Goal: Task Accomplishment & Management: Manage account settings

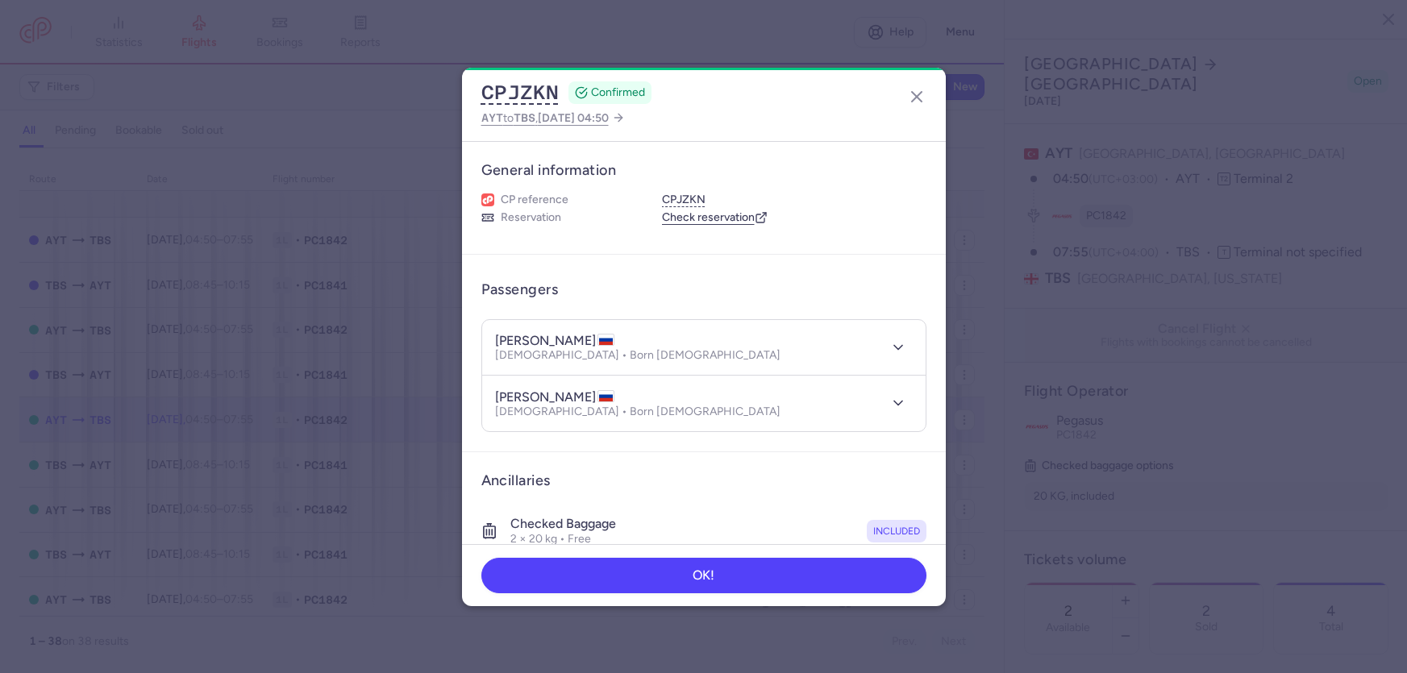
select select "hours"
click at [912, 98] on icon "button" at bounding box center [916, 96] width 19 height 19
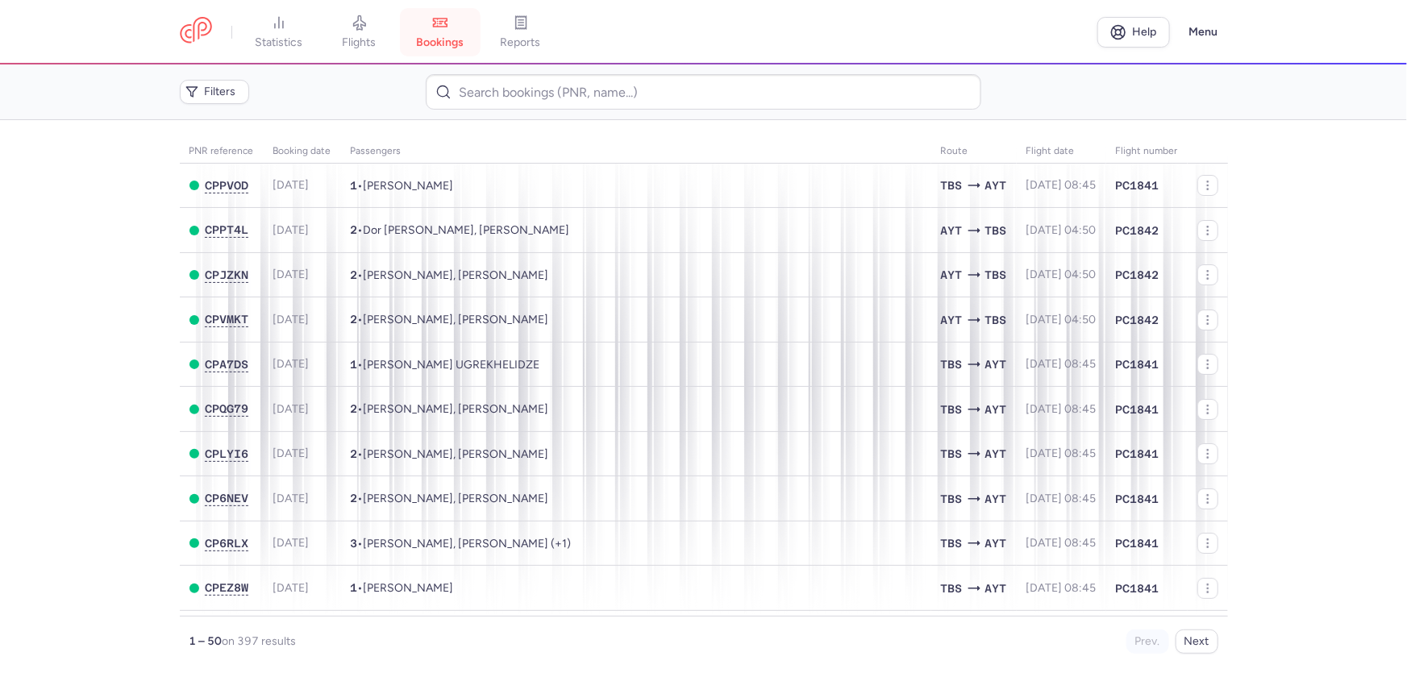
drag, startPoint x: 369, startPoint y: 44, endPoint x: 394, endPoint y: 71, distance: 37.1
click at [416, 44] on span "bookings" at bounding box center [440, 42] width 48 height 15
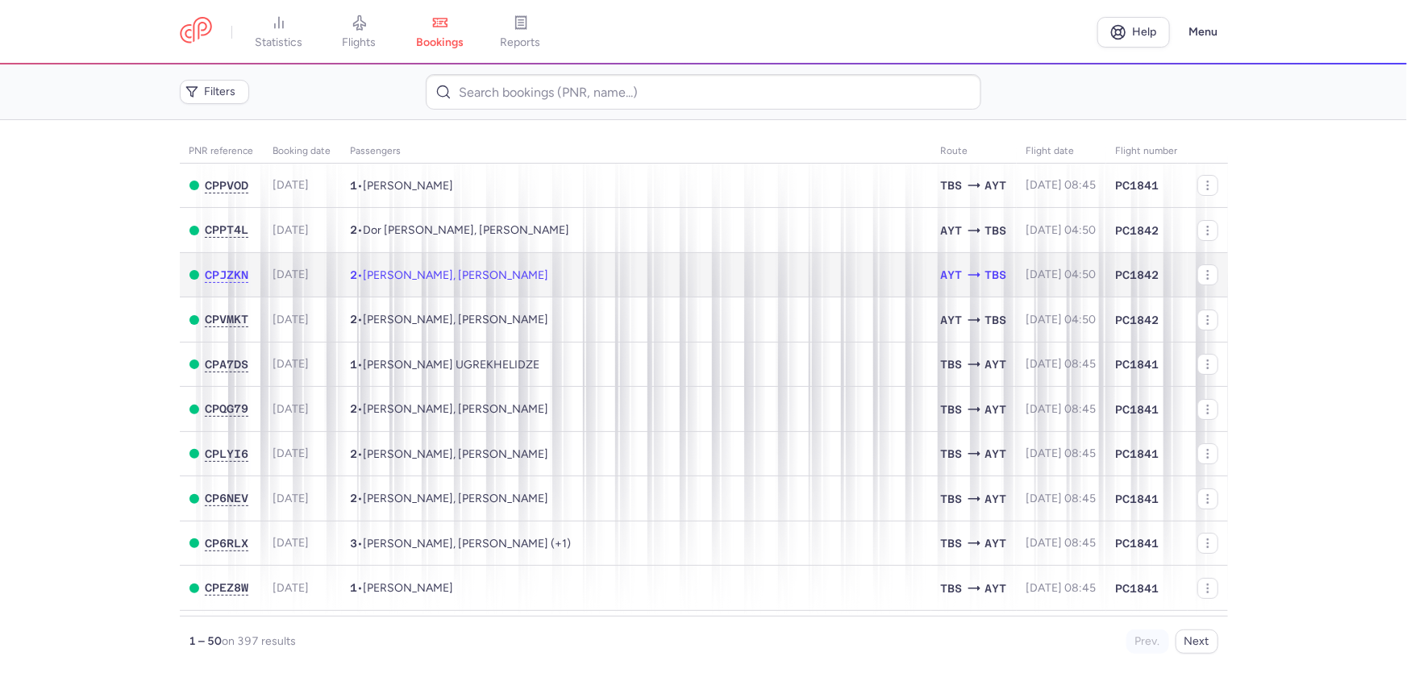
click at [405, 282] on span "[PERSON_NAME], [PERSON_NAME]" at bounding box center [456, 276] width 185 height 14
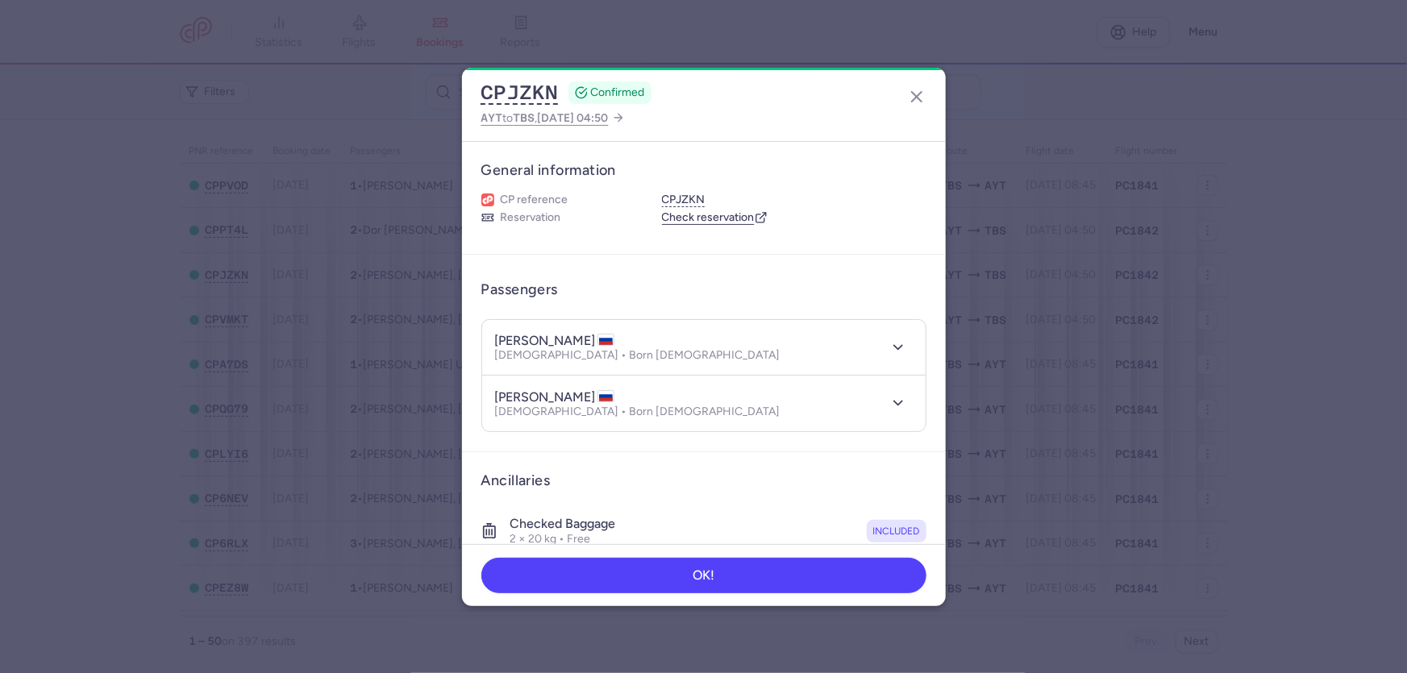
click at [581, 349] on h4 "[PERSON_NAME]" at bounding box center [554, 341] width 119 height 16
copy h4 "POLUKHINSKIKH"
click at [914, 100] on icon "button" at bounding box center [916, 96] width 19 height 19
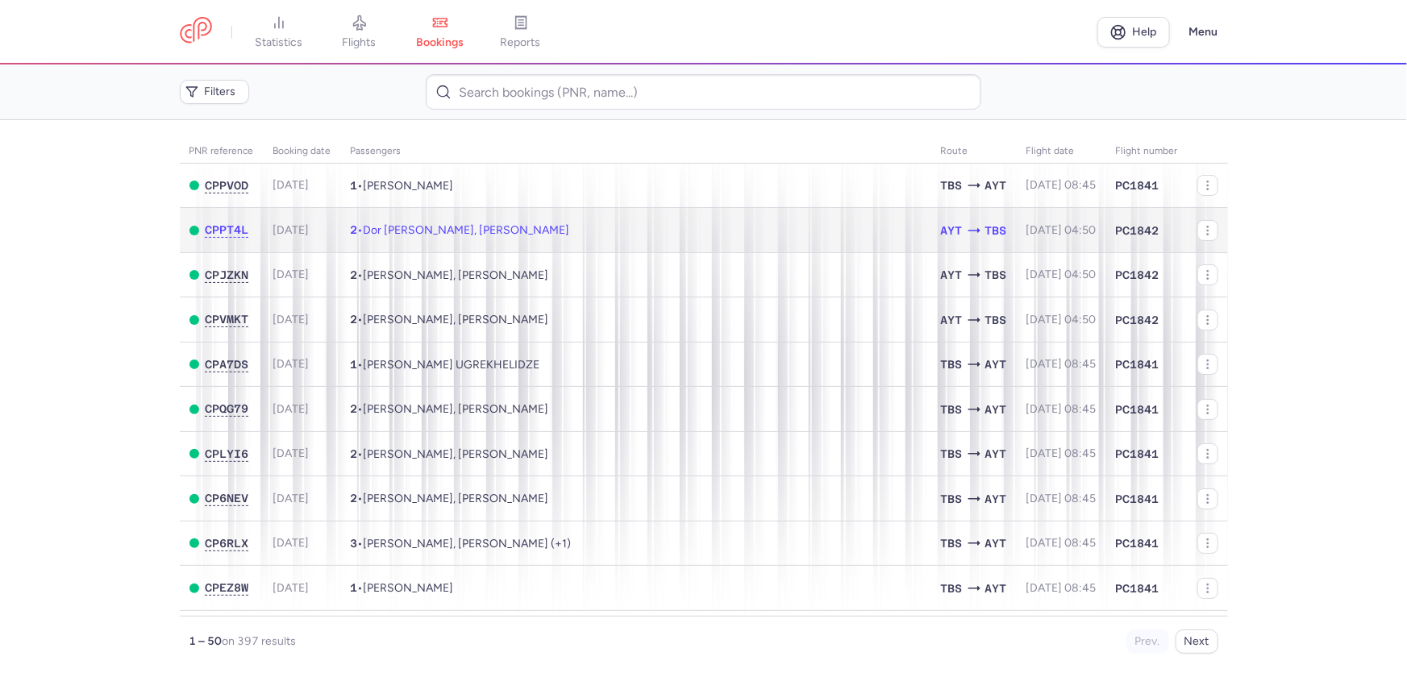
click at [411, 237] on span "Dor LIBERZON, Eva LIBERZON" at bounding box center [467, 230] width 206 height 14
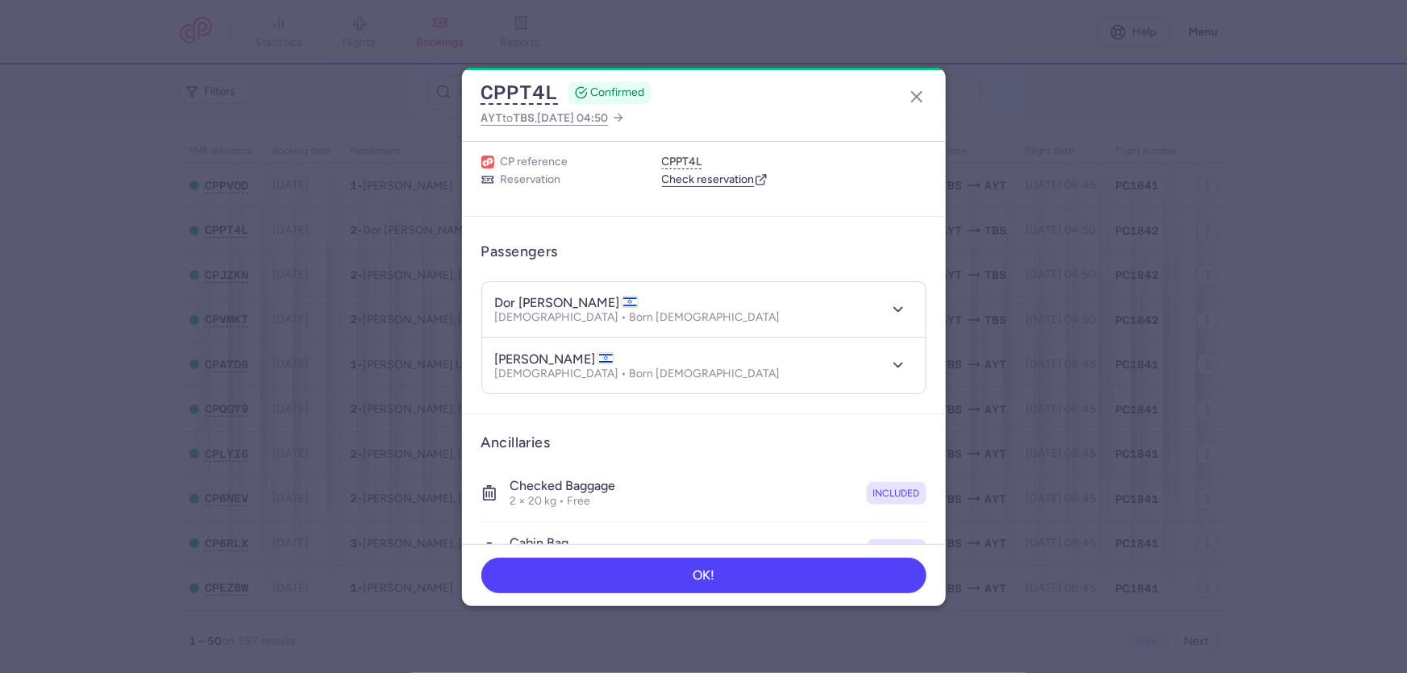
scroll to position [73, 0]
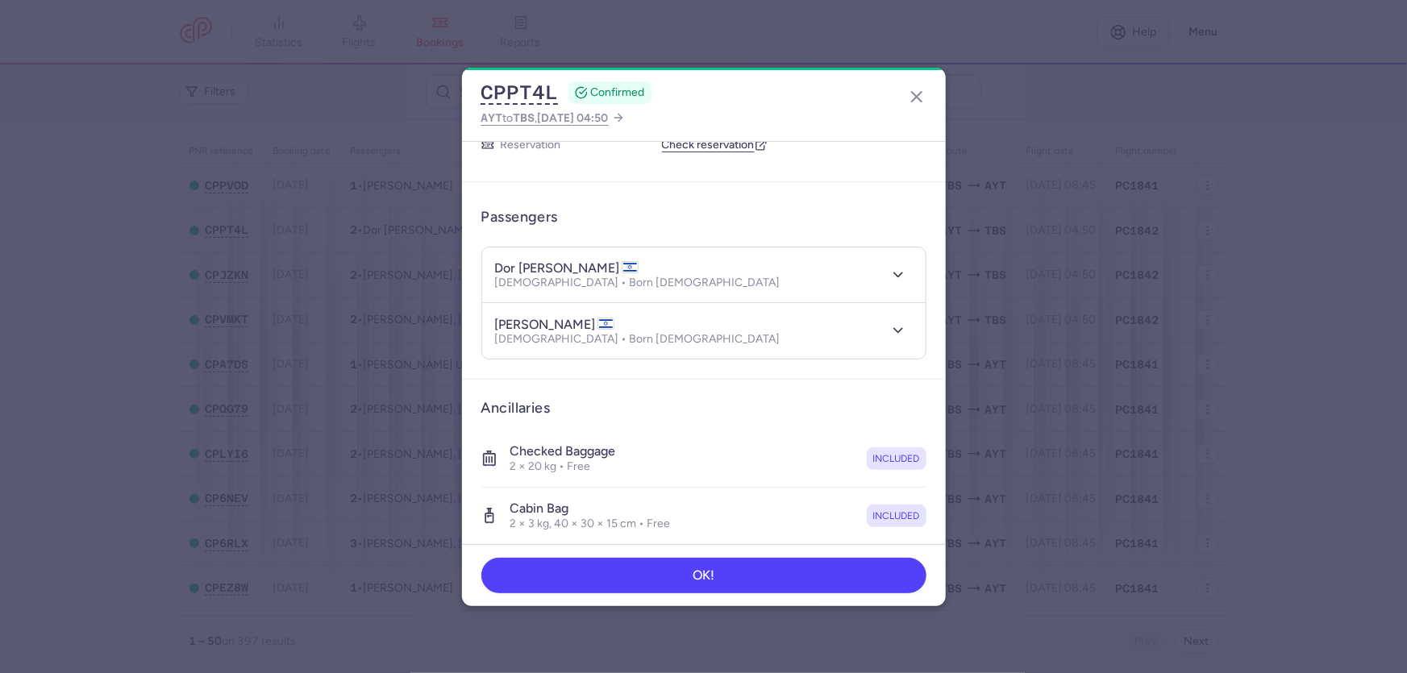
click at [571, 277] on h4 "dor LIBERZON" at bounding box center [567, 268] width 144 height 16
copy h4 "LIBERZON"
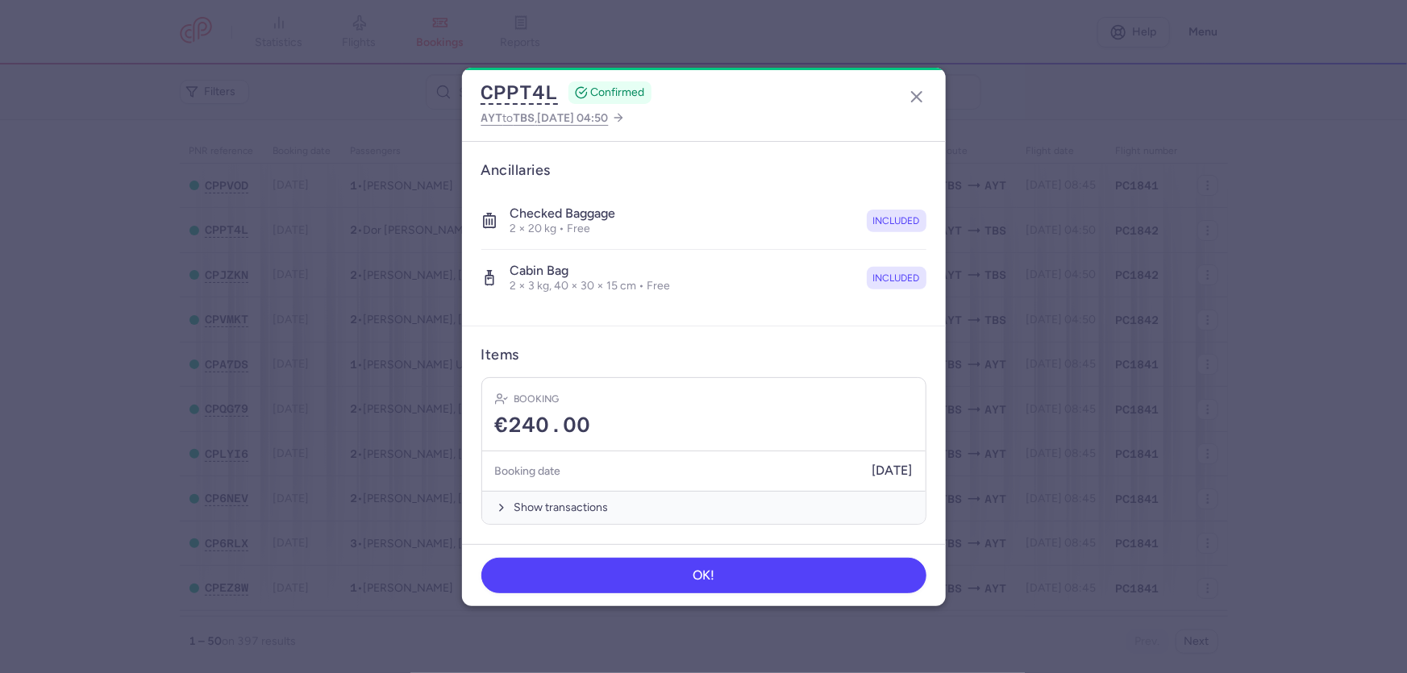
scroll to position [518, 0]
click at [912, 98] on line "button" at bounding box center [917, 97] width 10 height 10
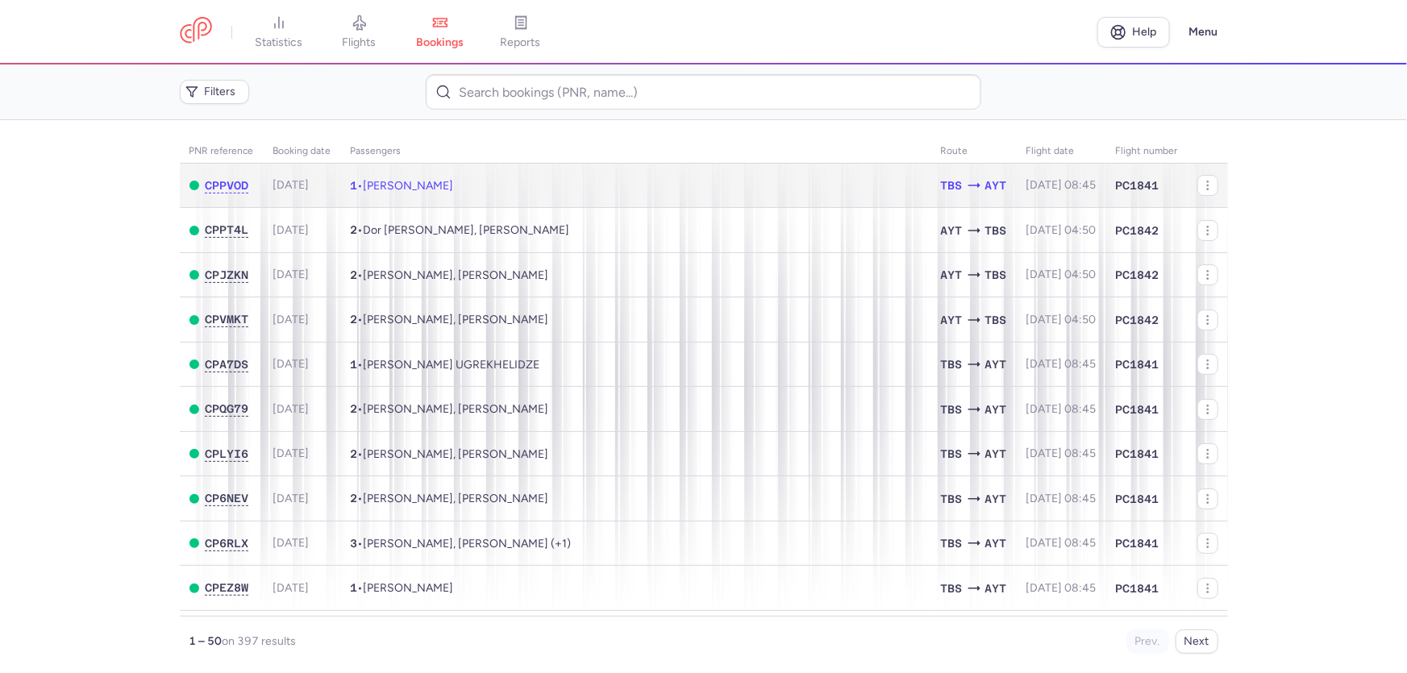
click at [415, 208] on td "1 • Isa MUSTAPHAEV" at bounding box center [636, 186] width 590 height 44
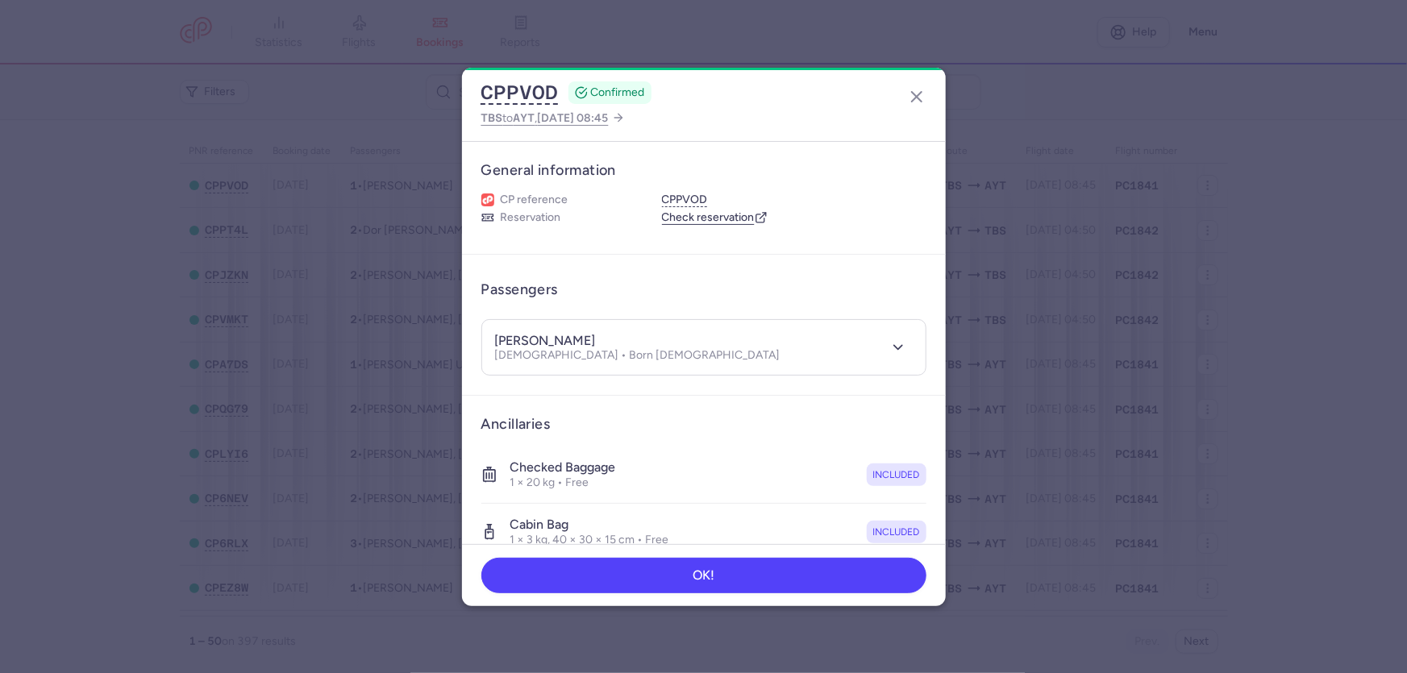
click at [586, 349] on h4 "isa MUSTAPHAEV" at bounding box center [545, 341] width 101 height 16
copy h4 "MUSTAPHAEV"
click at [916, 100] on icon "button" at bounding box center [916, 96] width 19 height 19
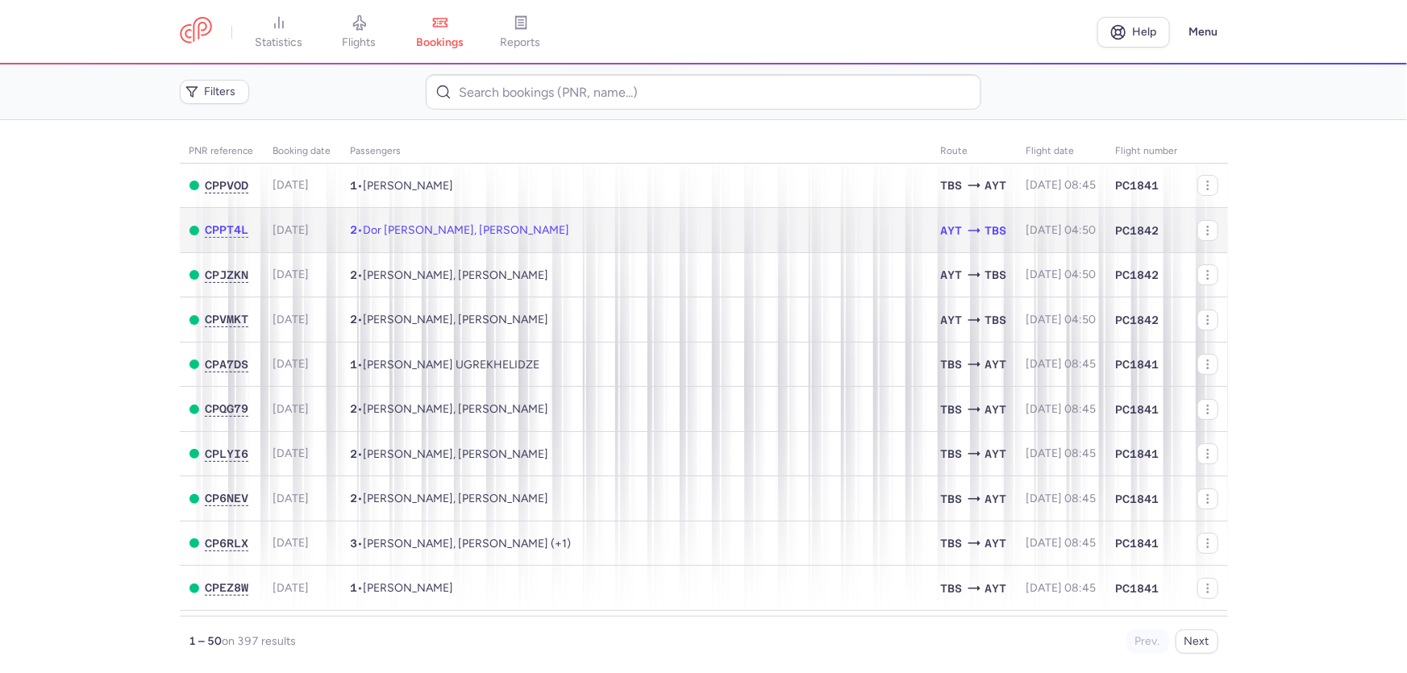
click at [452, 237] on span "Dor LIBERZON, Eva LIBERZON" at bounding box center [467, 230] width 206 height 14
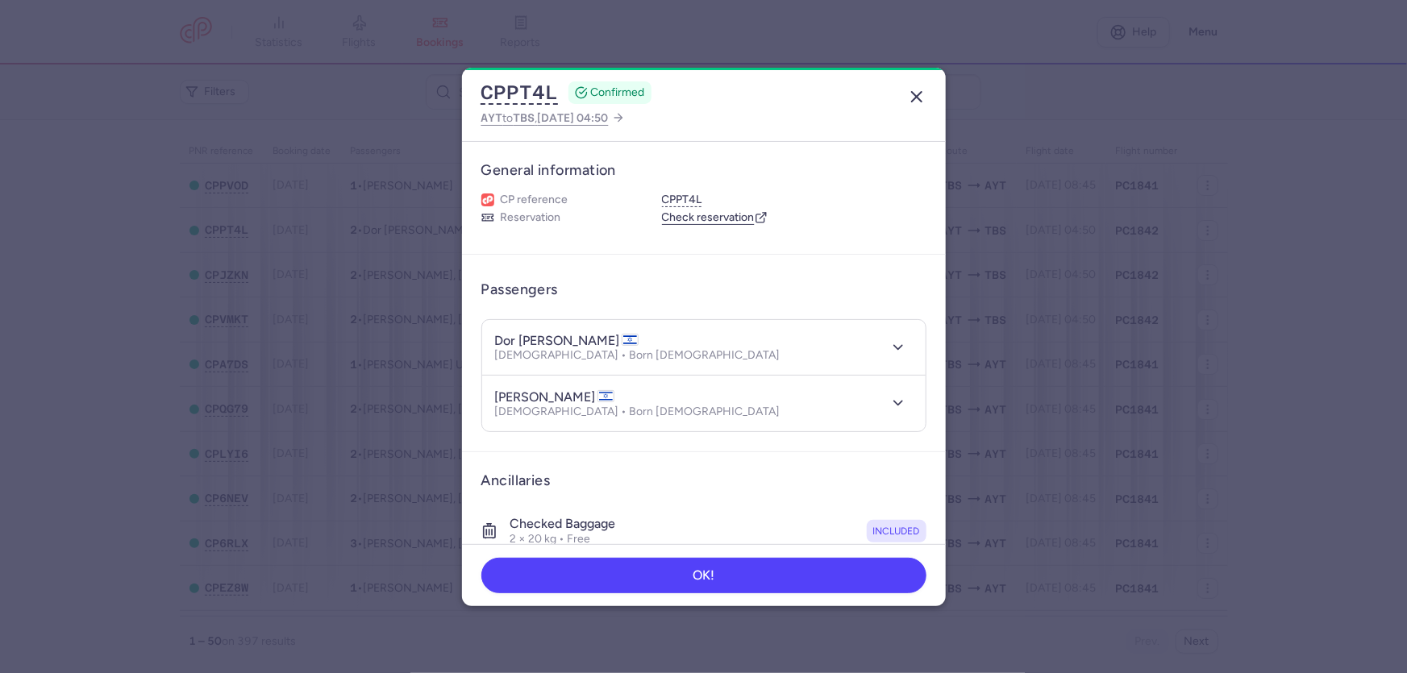
click at [908, 101] on icon "button" at bounding box center [916, 96] width 19 height 19
